Goal: Obtain resource: Download file/media

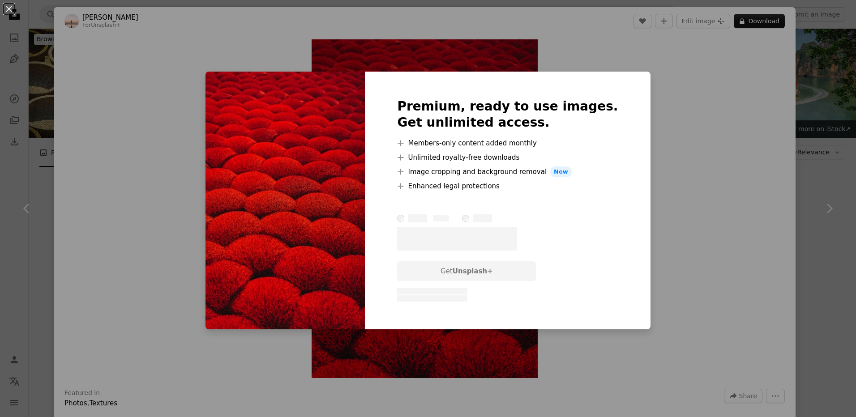
scroll to position [985, 0]
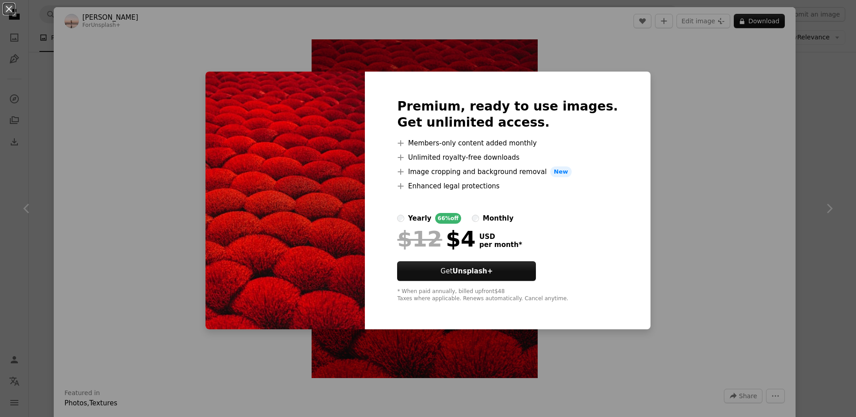
click at [658, 131] on div "An X shape Premium, ready to use images. Get unlimited access. A plus sign Memb…" at bounding box center [428, 208] width 856 height 417
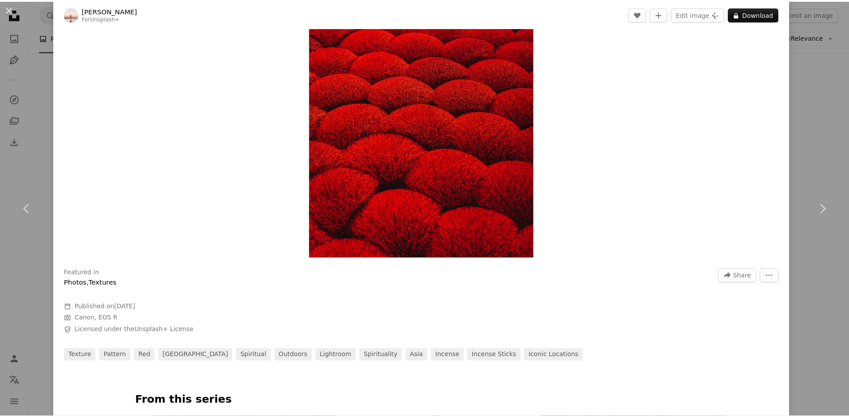
scroll to position [134, 0]
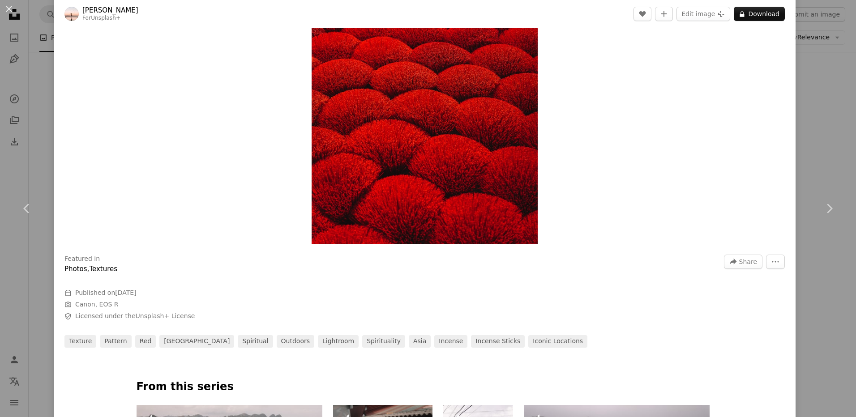
drag, startPoint x: 406, startPoint y: 175, endPoint x: 795, endPoint y: 182, distance: 389.5
click at [795, 182] on div "An X shape Chevron left Chevron right [PERSON_NAME] For Unsplash+ A heart A plu…" at bounding box center [428, 208] width 856 height 417
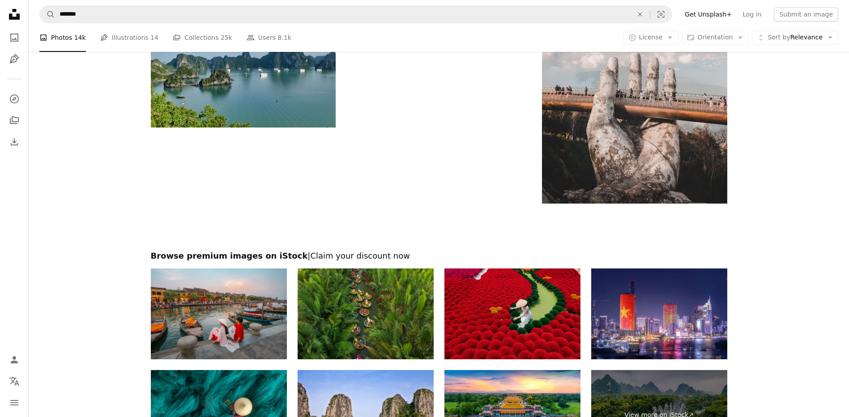
scroll to position [2775, 0]
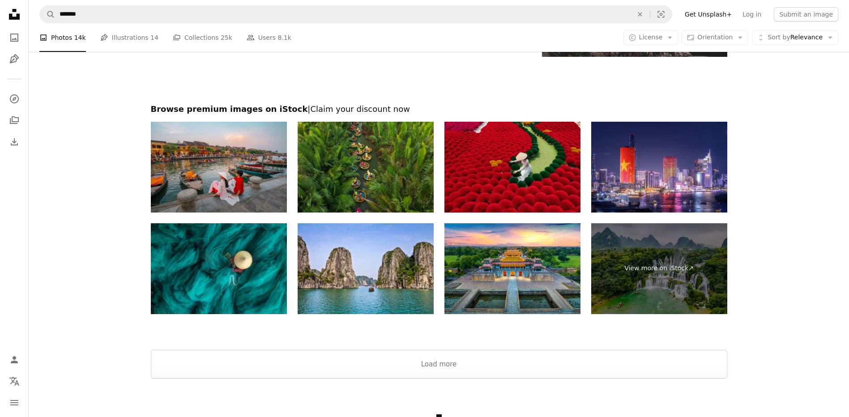
click at [491, 173] on img at bounding box center [512, 167] width 136 height 91
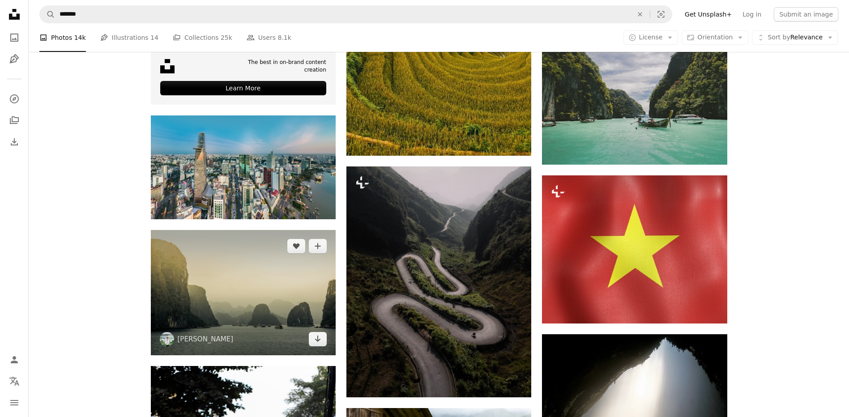
scroll to position [1969, 0]
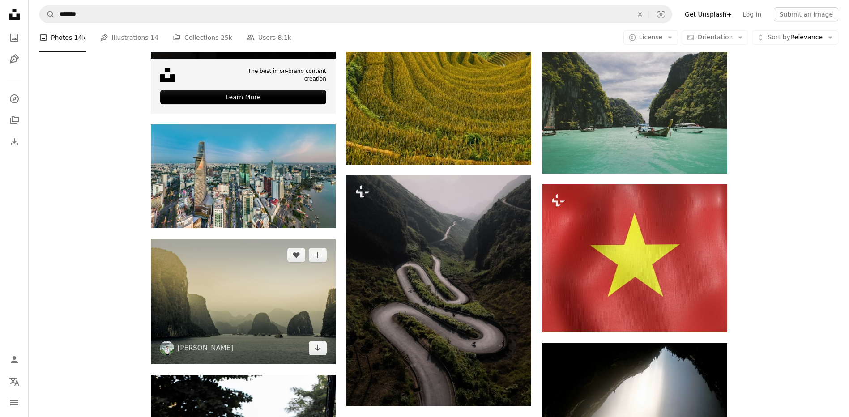
click at [272, 270] on img at bounding box center [243, 301] width 185 height 125
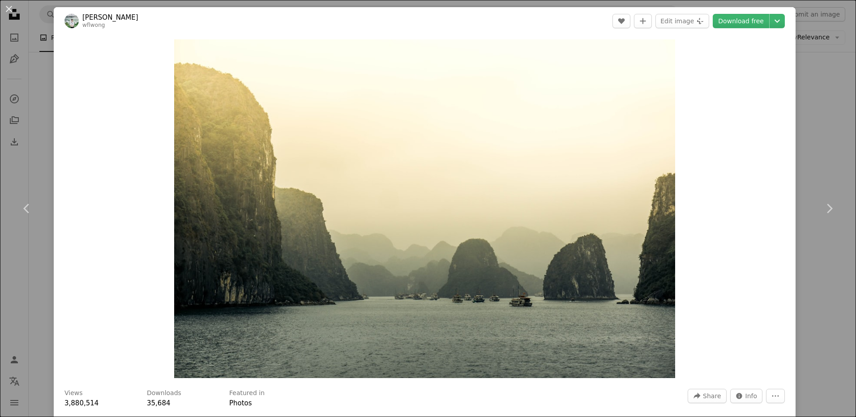
click at [804, 113] on div "An X shape Chevron left Chevron right [PERSON_NAME] wflwong A heart A plus sign…" at bounding box center [428, 208] width 856 height 417
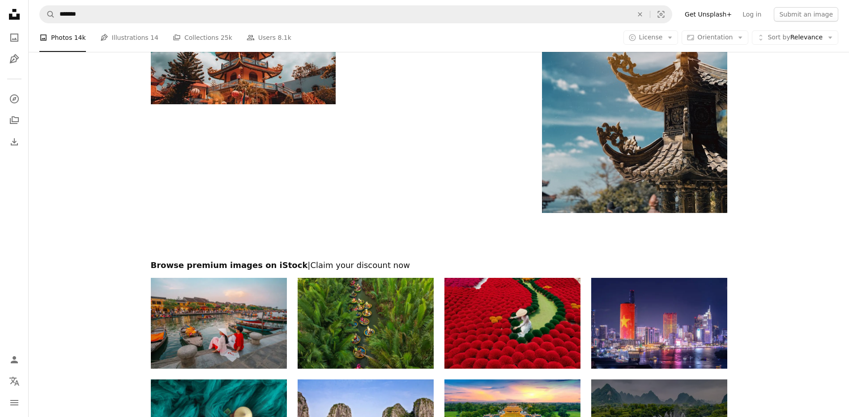
scroll to position [3947, 0]
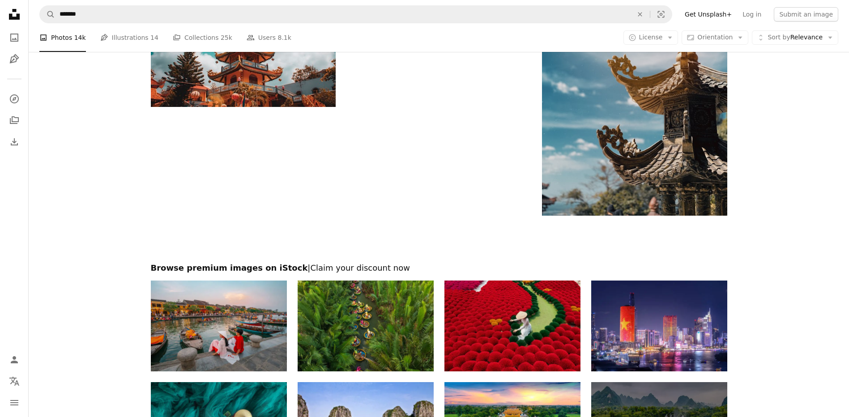
click at [521, 326] on img at bounding box center [512, 326] width 136 height 91
